Goal: Register for event/course

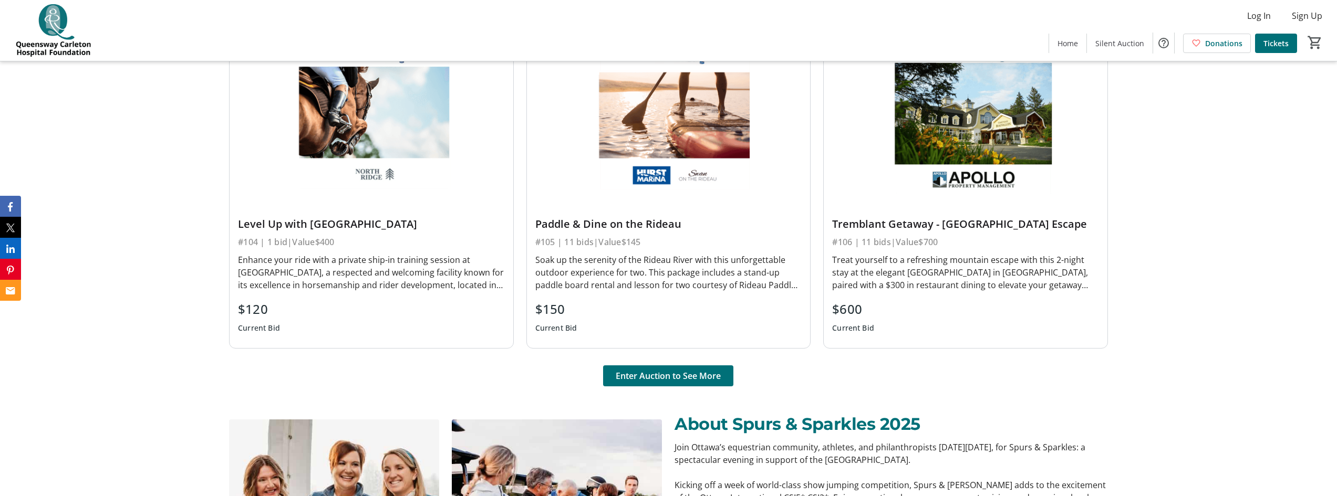
scroll to position [840, 0]
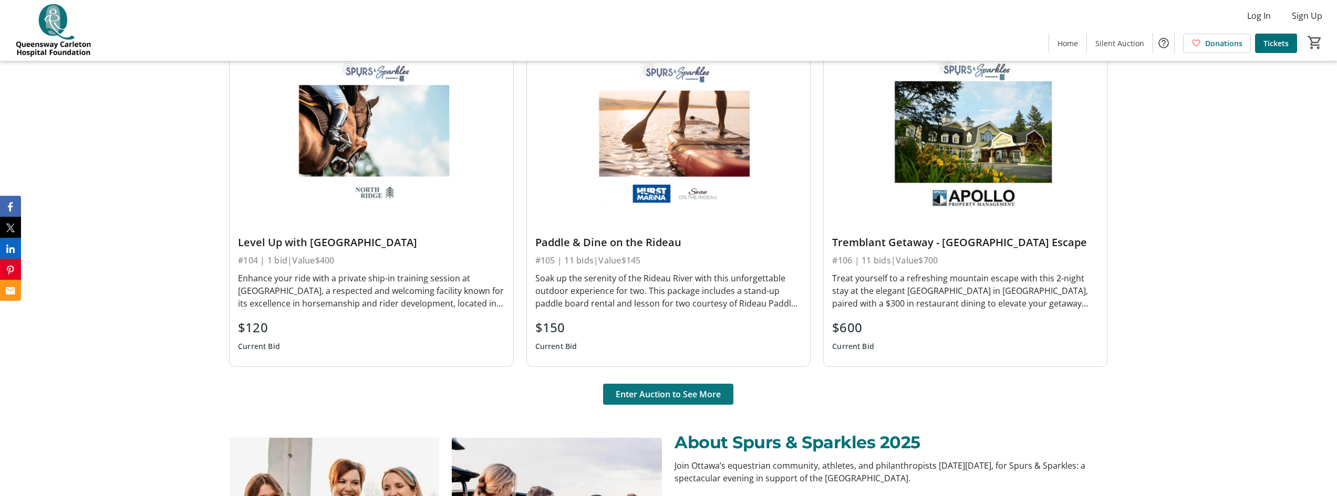
click at [669, 388] on span "Enter Auction to See More" at bounding box center [668, 394] width 105 height 13
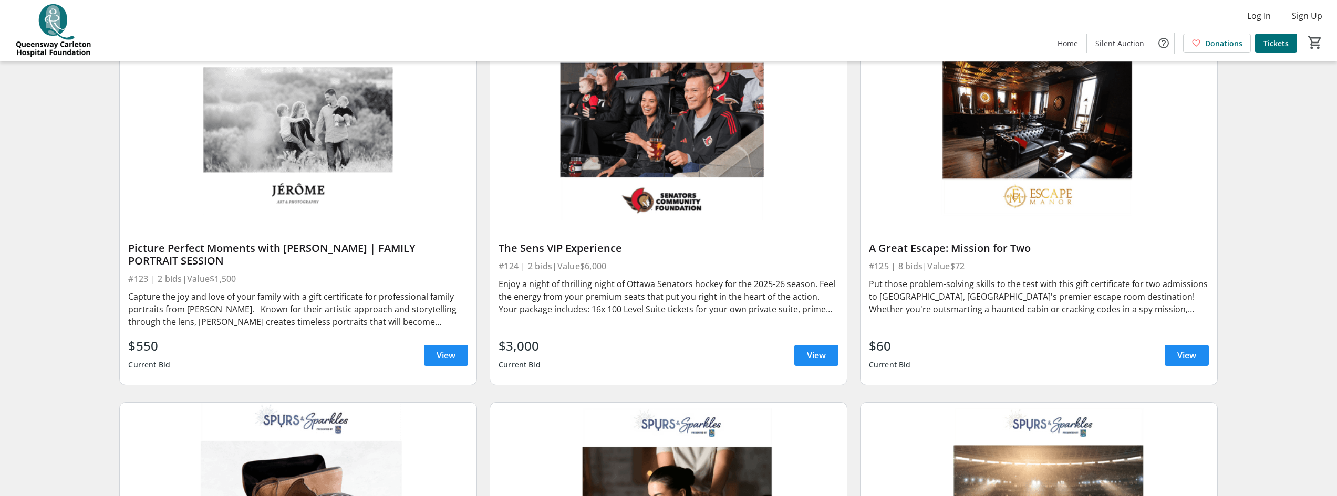
scroll to position [3046, 0]
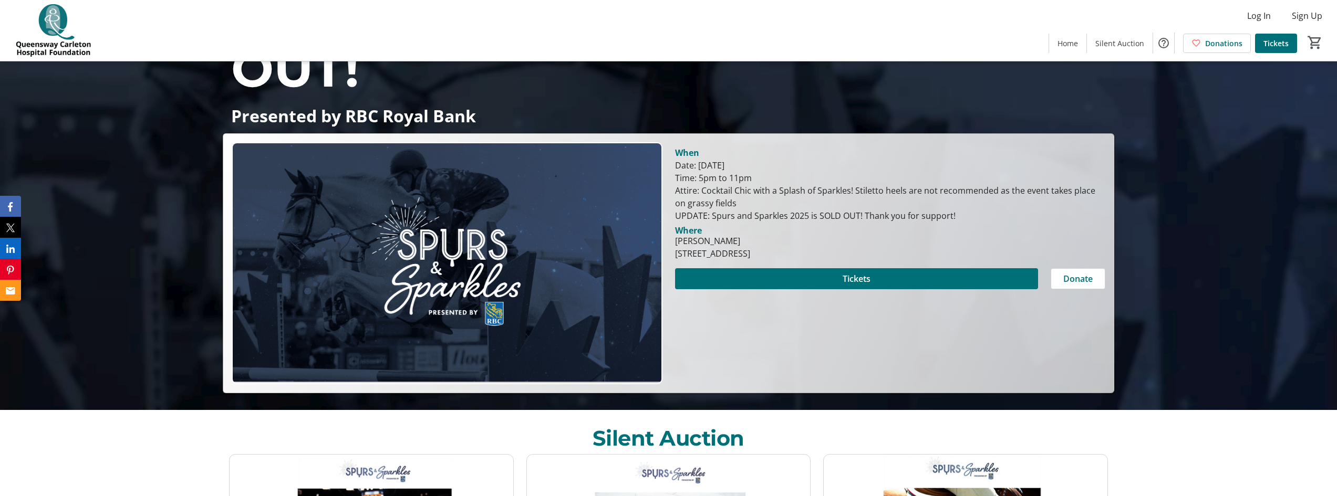
scroll to position [105, 0]
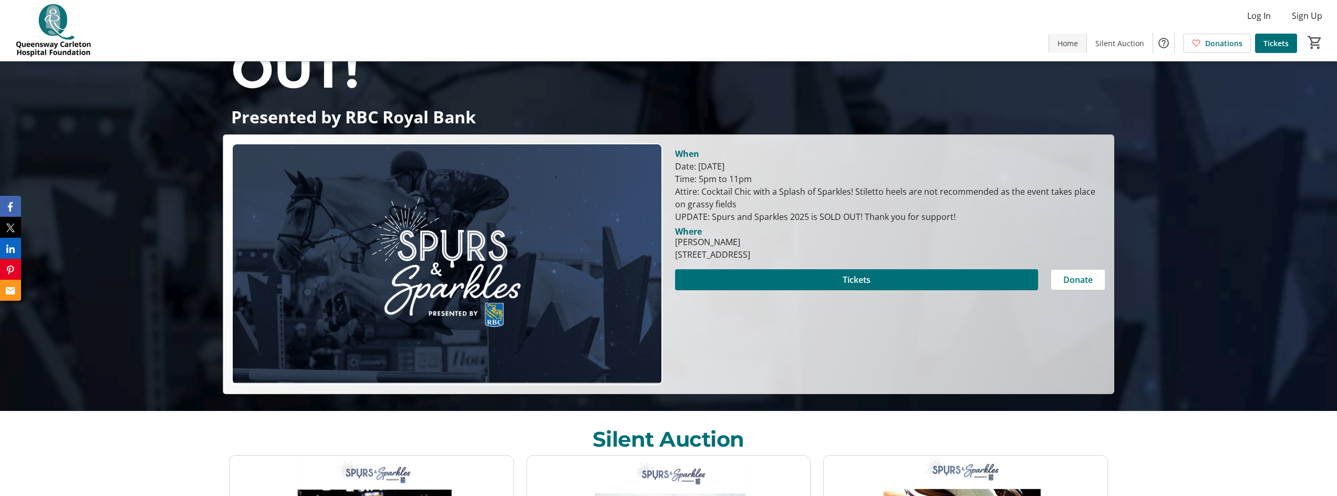
drag, startPoint x: 1065, startPoint y: 44, endPoint x: 1059, endPoint y: 40, distance: 6.6
click at [1063, 44] on span "Home" at bounding box center [1067, 43] width 20 height 11
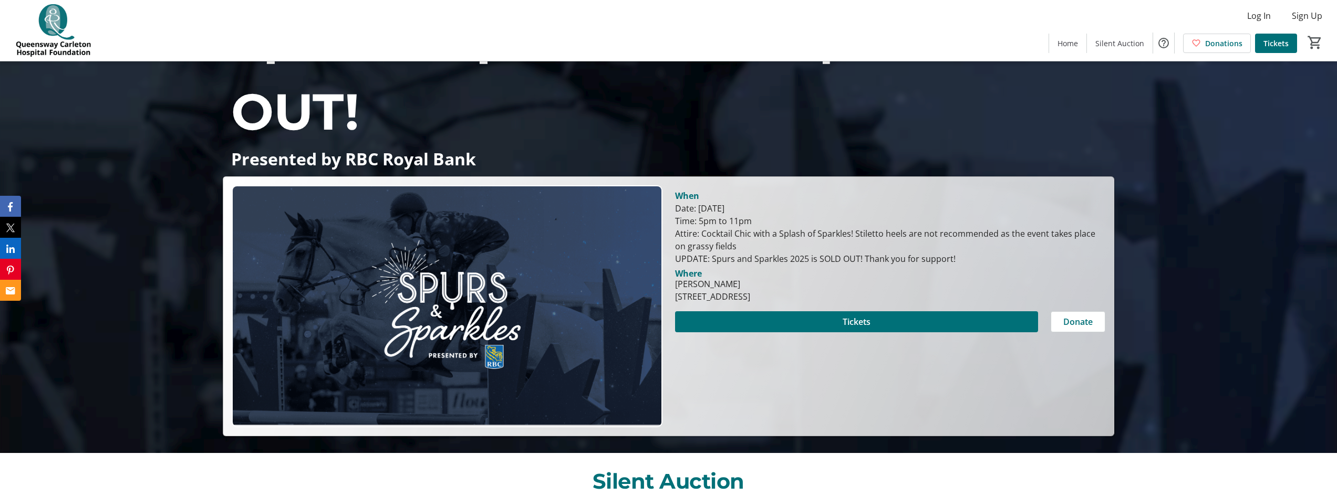
scroll to position [210, 0]
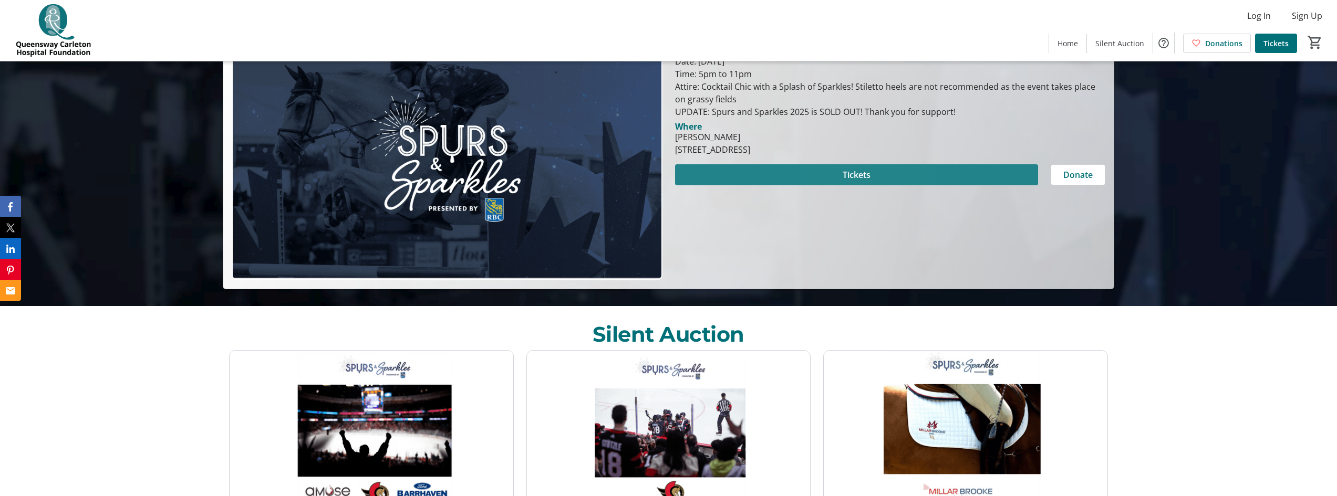
click at [852, 175] on span "Tickets" at bounding box center [857, 175] width 28 height 13
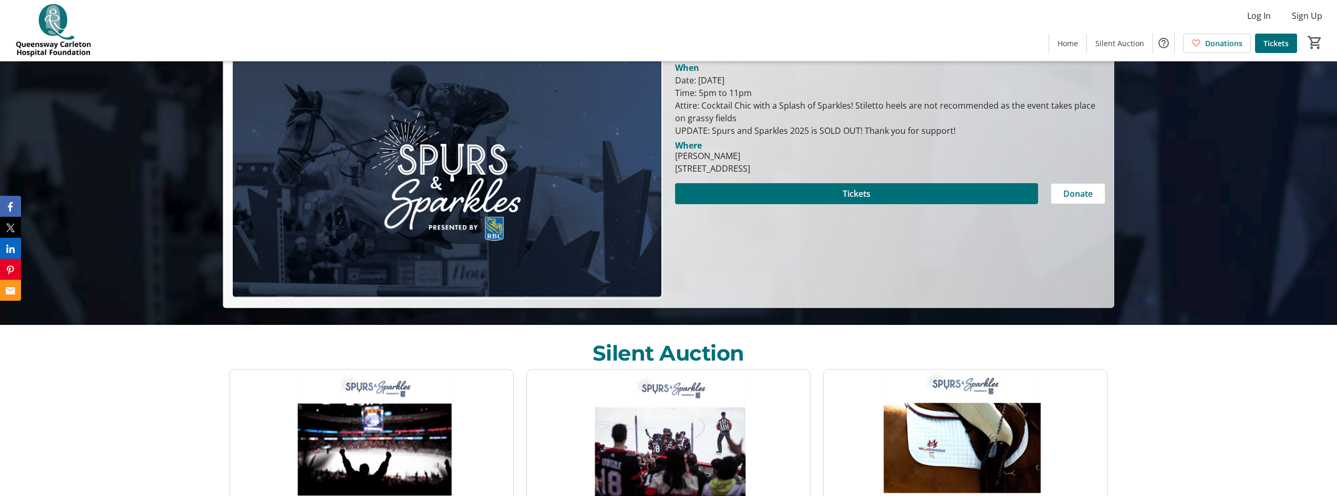
scroll to position [158, 0]
